Goal: Download file/media

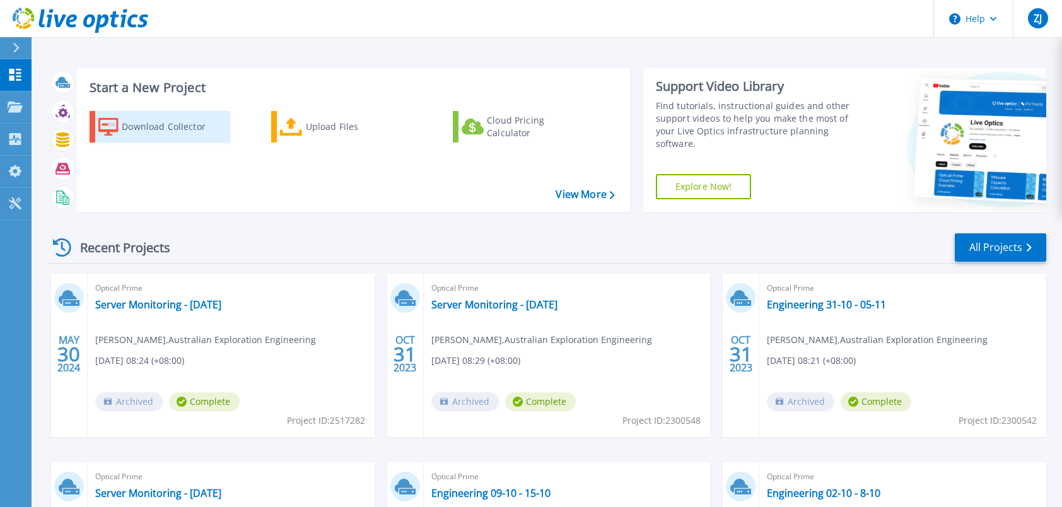
click at [180, 125] on div "Download Collector" at bounding box center [172, 126] width 101 height 25
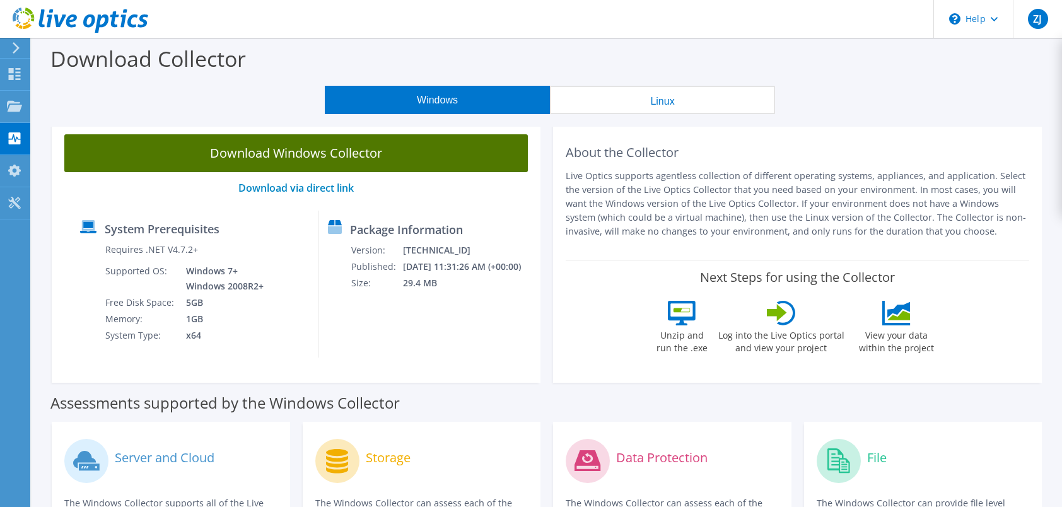
click at [306, 158] on link "Download Windows Collector" at bounding box center [296, 153] width 464 height 38
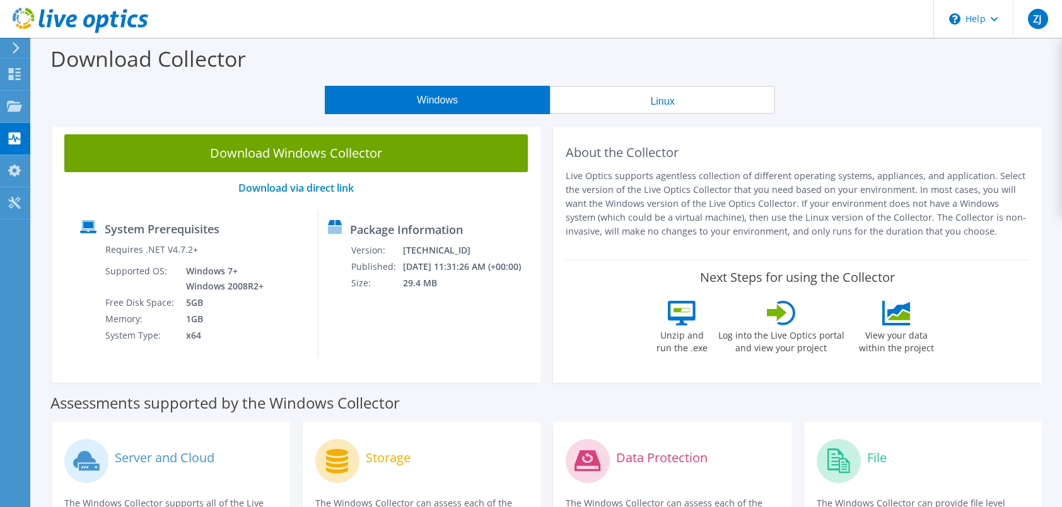
click at [963, 93] on div "Windows Linux" at bounding box center [550, 100] width 1012 height 28
